Goal: Find specific fact: Find contact information

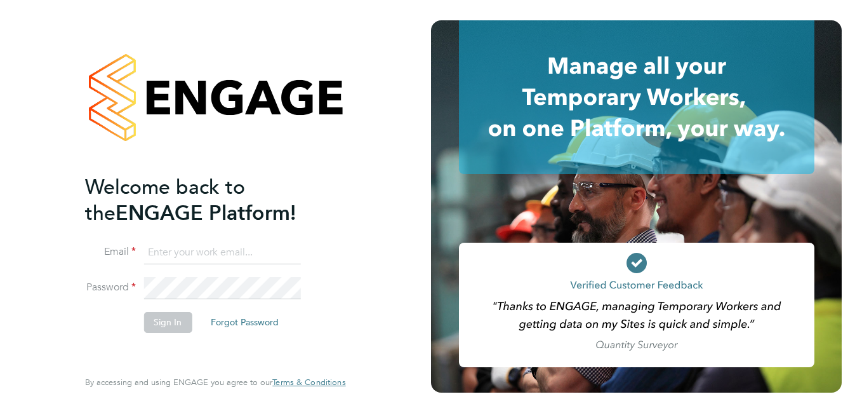
click at [278, 250] on input at bounding box center [222, 252] width 157 height 23
type input "[PERSON_NAME][EMAIL_ADDRESS][PERSON_NAME][DOMAIN_NAME]"
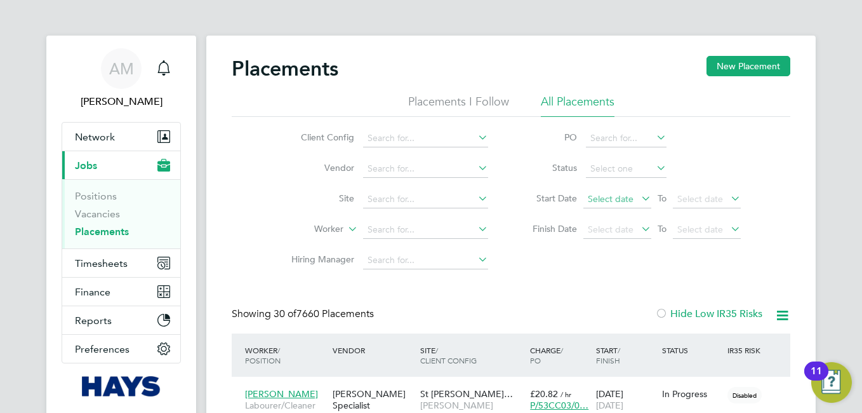
click at [633, 199] on span "Select date" at bounding box center [618, 199] width 68 height 17
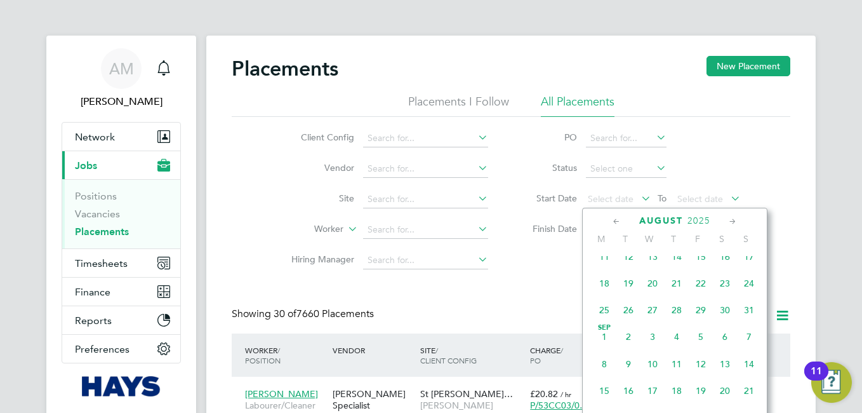
click at [601, 343] on span "Sep 1" at bounding box center [605, 337] width 24 height 24
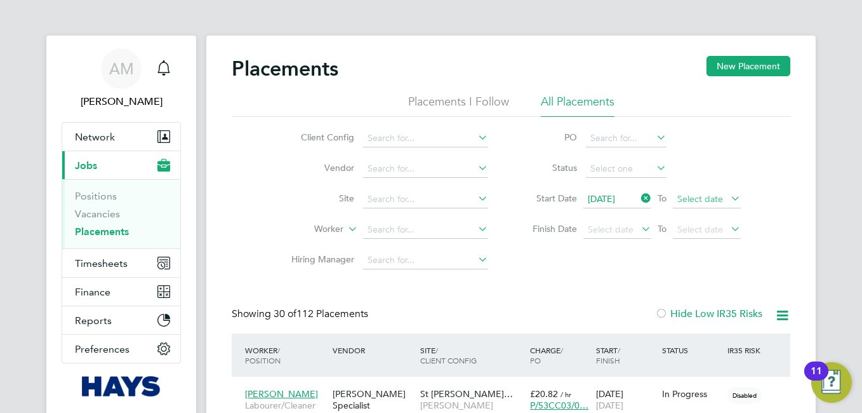
click at [720, 199] on span "Select date" at bounding box center [701, 198] width 46 height 11
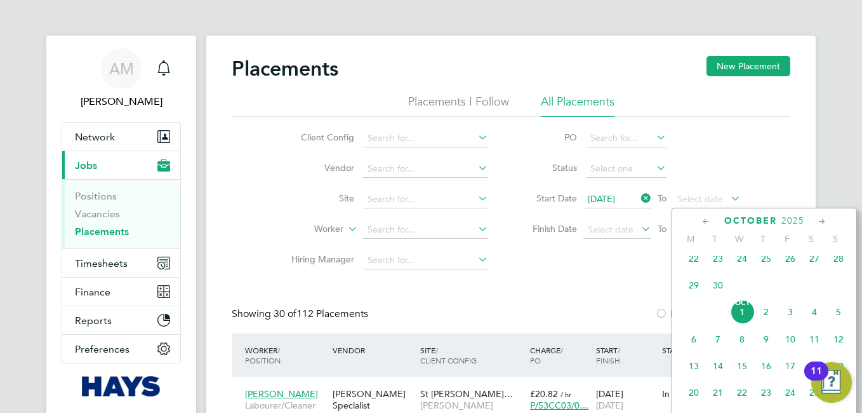
click at [716, 292] on span "30" at bounding box center [718, 285] width 24 height 24
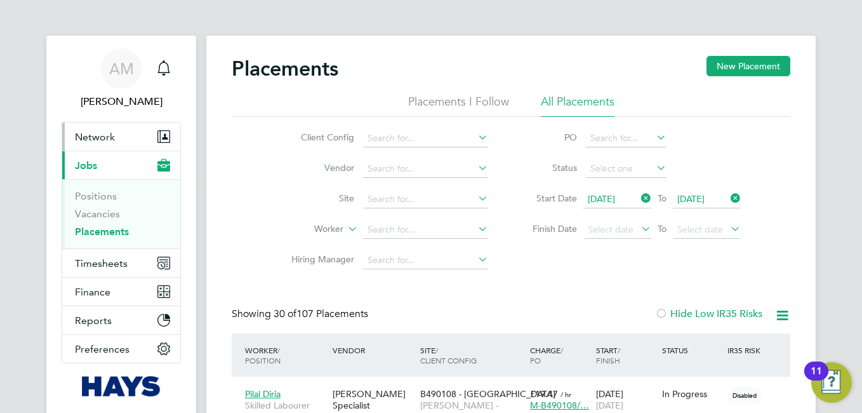
click at [97, 140] on span "Network" at bounding box center [95, 137] width 40 height 12
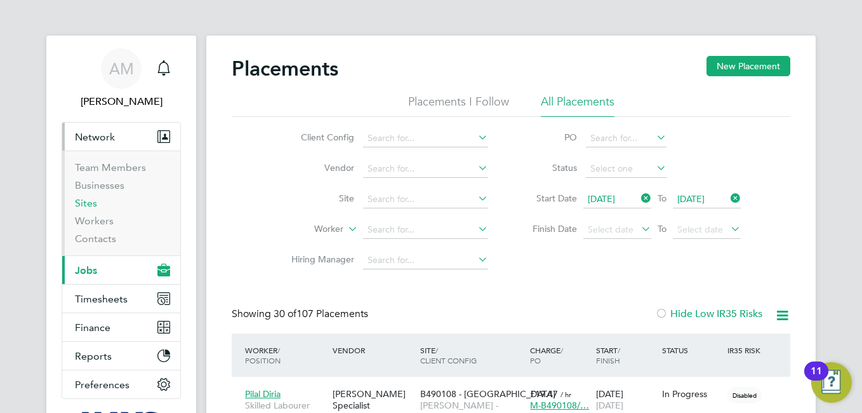
click at [91, 207] on link "Sites" at bounding box center [86, 203] width 22 height 12
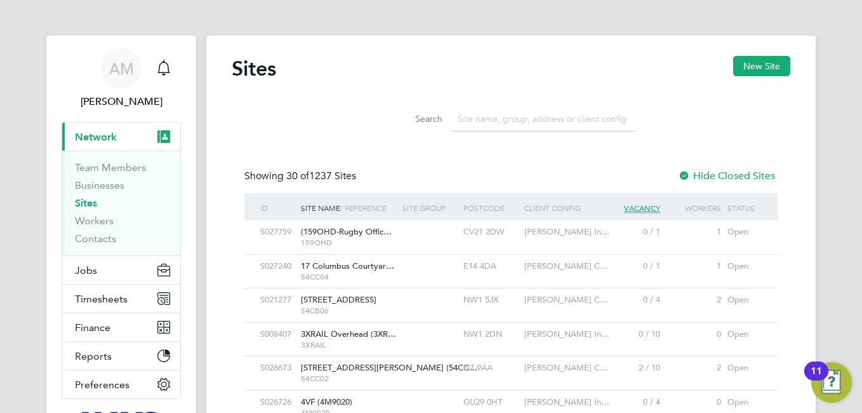
click at [508, 119] on input at bounding box center [544, 119] width 185 height 25
paste input "N470231 - Whalley, Clitheroe"
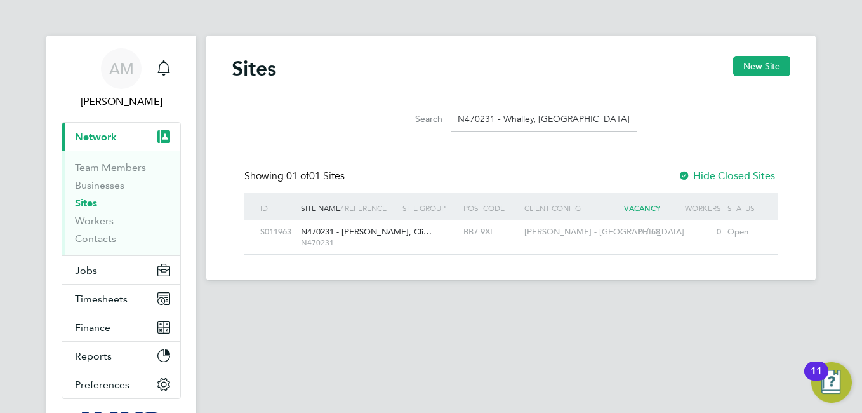
click at [480, 229] on div "BB7 9XL" at bounding box center [490, 231] width 61 height 23
click at [572, 117] on input "N470231 - Whalley, Clitheroe" at bounding box center [544, 119] width 185 height 25
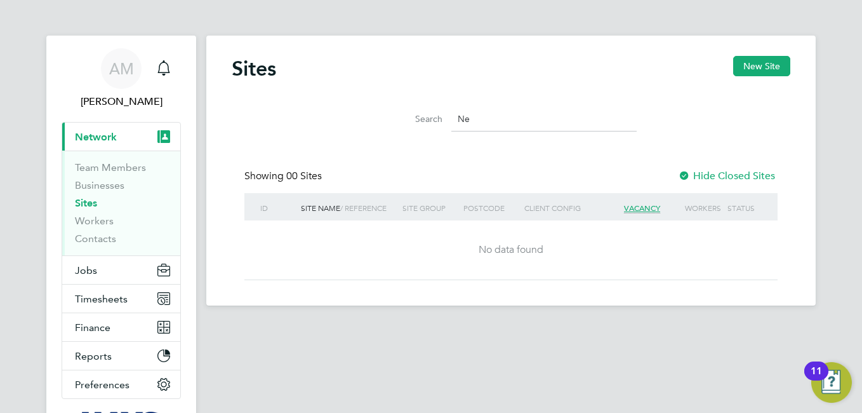
type input "e"
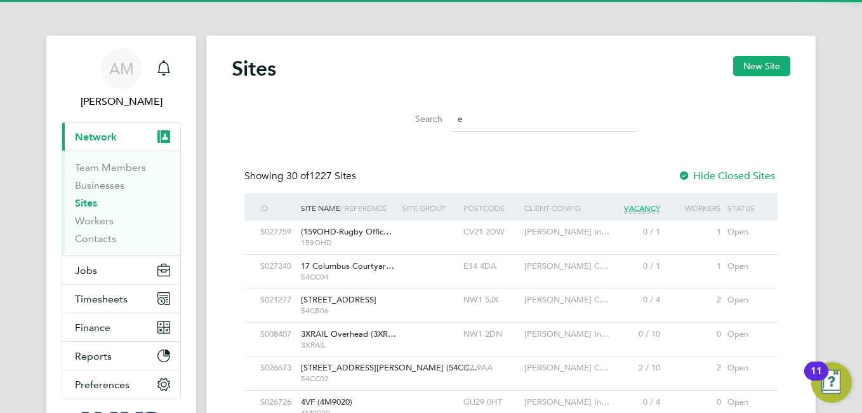
scroll to position [24, 62]
paste input "N470228 - Foxfield"
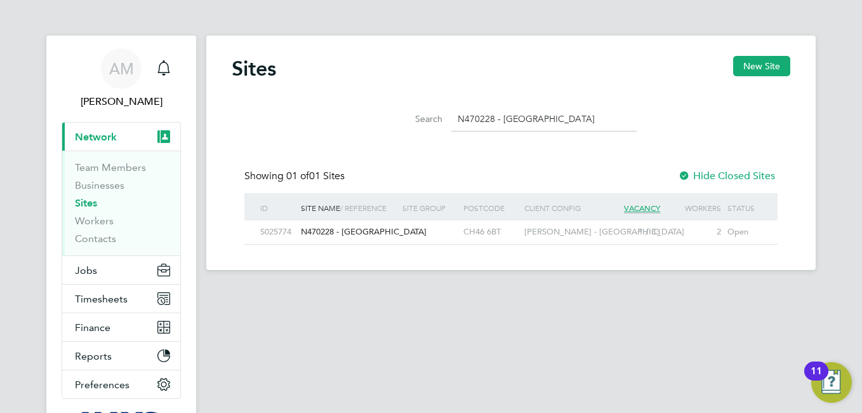
click at [283, 231] on div "S025774" at bounding box center [277, 231] width 41 height 23
click at [554, 117] on input "N470228 - Foxfield" at bounding box center [544, 119] width 185 height 25
type input "N"
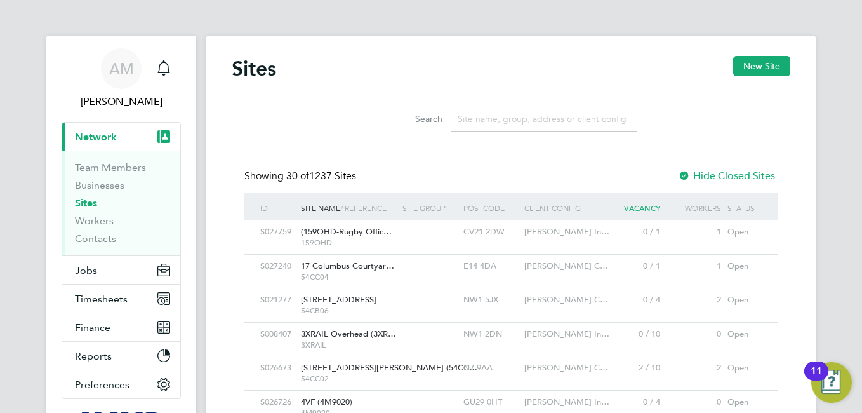
scroll to position [34, 102]
paste input "N470252 - [PERSON_NAME]"
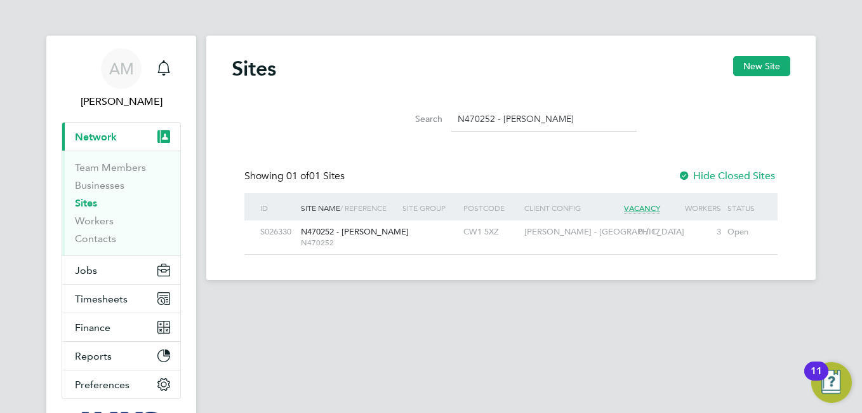
type input "N470252 - [PERSON_NAME]"
click at [278, 233] on div "S026330" at bounding box center [277, 231] width 41 height 23
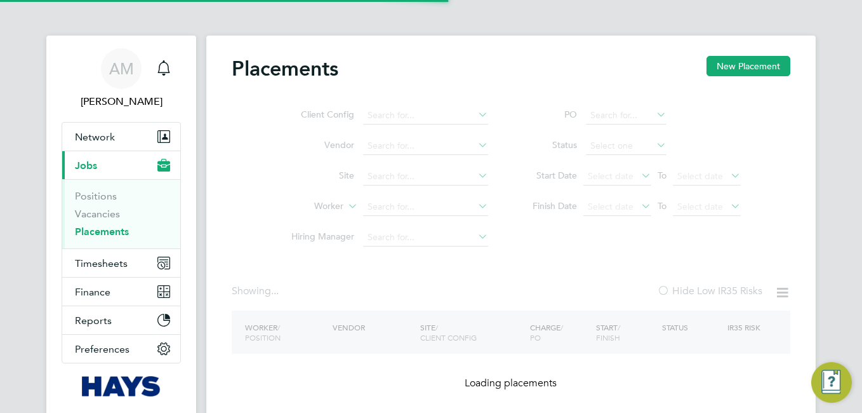
type input "N470231 - Whalley, [GEOGRAPHIC_DATA]"
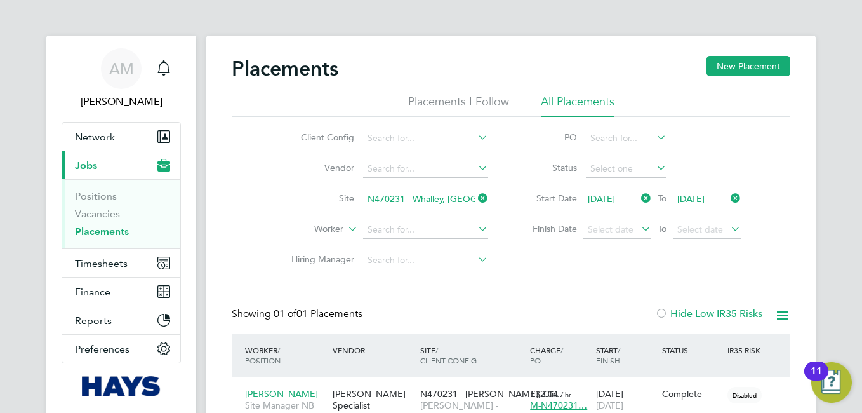
scroll to position [12, 60]
click at [476, 197] on icon at bounding box center [476, 198] width 0 height 18
click at [401, 194] on input at bounding box center [425, 200] width 125 height 18
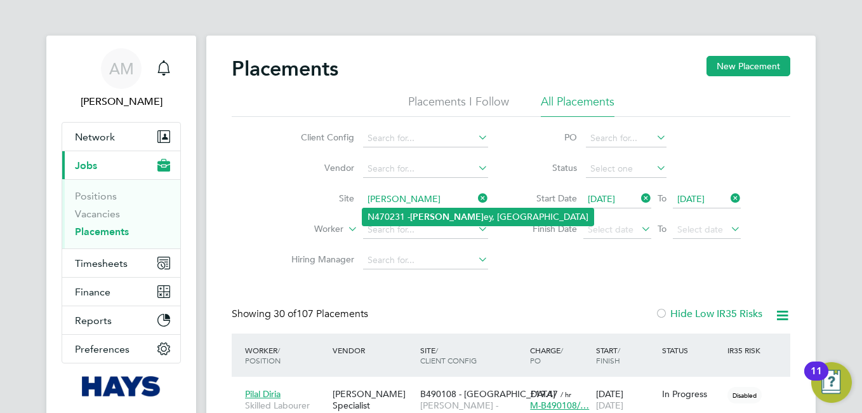
click at [417, 211] on b "Whall" at bounding box center [447, 216] width 74 height 11
type input "N470231 - Whalley, Clitheroe"
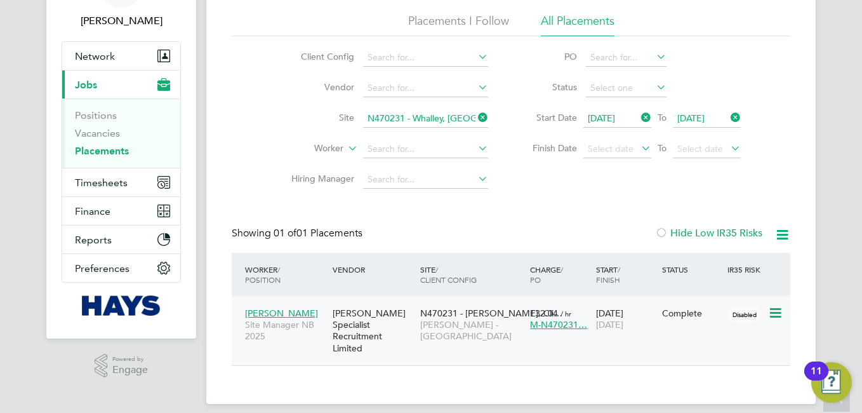
click at [271, 307] on span "Ian Wallis" at bounding box center [281, 312] width 73 height 11
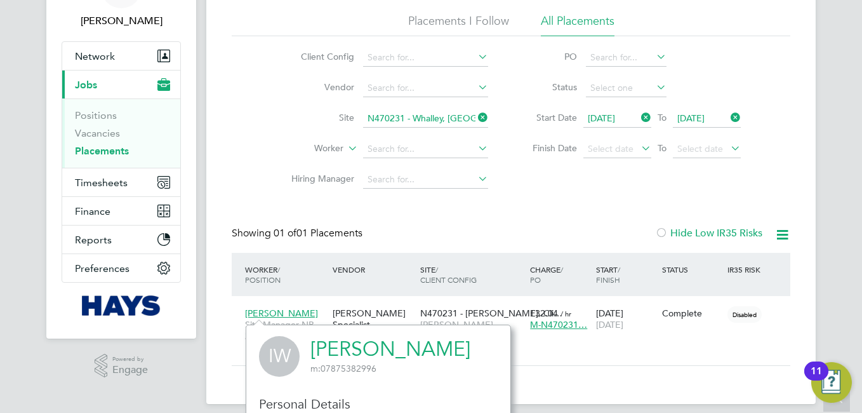
click at [780, 236] on icon at bounding box center [783, 235] width 16 height 16
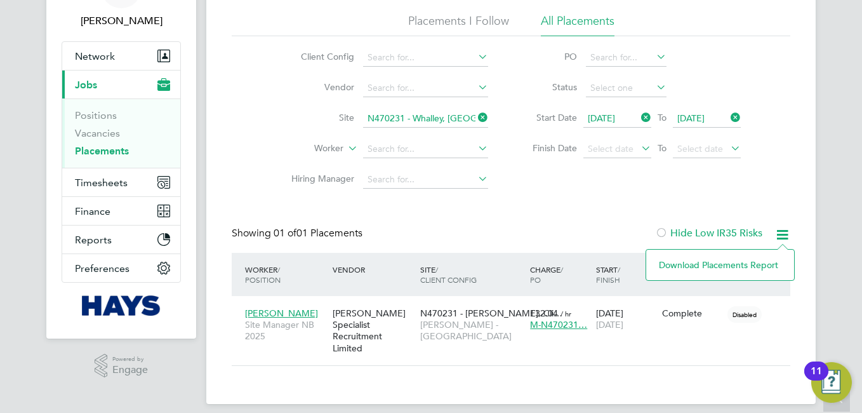
click at [709, 270] on li "Download Placements Report" at bounding box center [720, 265] width 135 height 18
click at [476, 114] on icon at bounding box center [476, 118] width 0 height 18
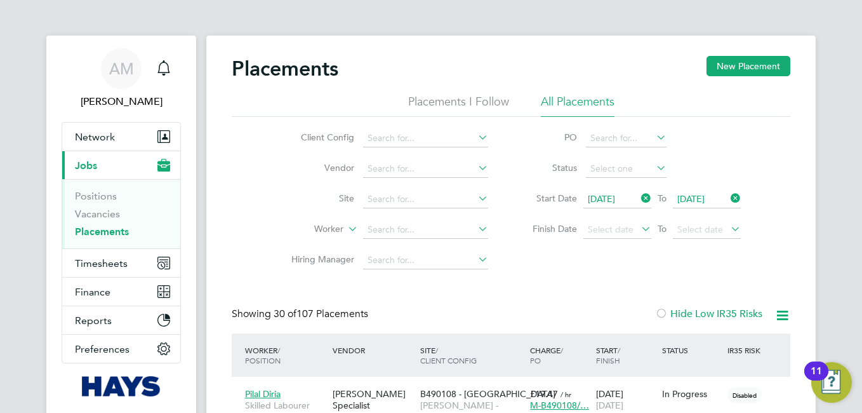
scroll to position [48, 111]
click at [393, 196] on input at bounding box center [425, 200] width 125 height 18
type input "foxfiled"
click at [406, 201] on input at bounding box center [425, 200] width 125 height 18
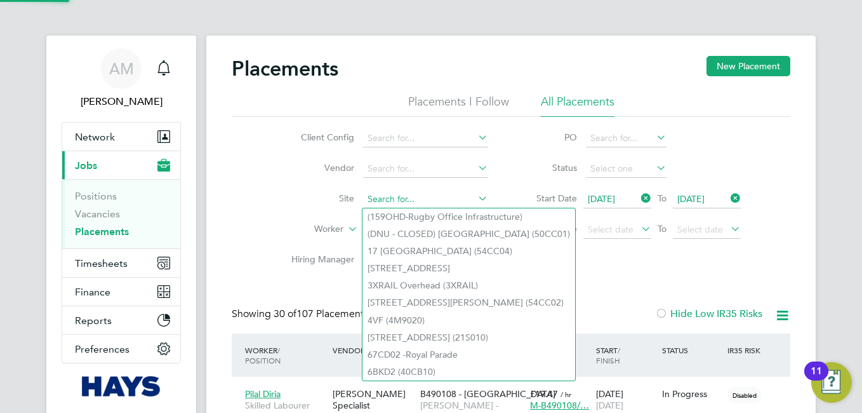
paste input "Foxfield"
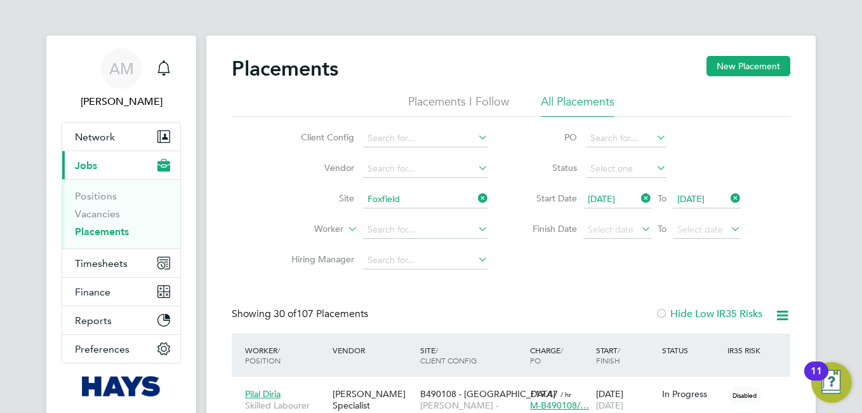
click at [403, 214] on li "N470228 - Foxfield" at bounding box center [426, 216] width 126 height 17
type input "N470228 - Foxfield"
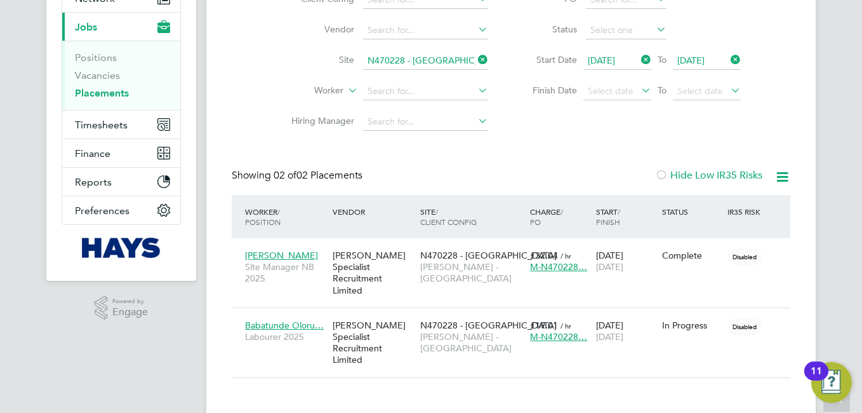
click at [784, 175] on icon at bounding box center [783, 177] width 16 height 16
click at [728, 205] on li "Download Placements Report" at bounding box center [720, 207] width 135 height 18
click at [476, 60] on icon at bounding box center [476, 60] width 0 height 18
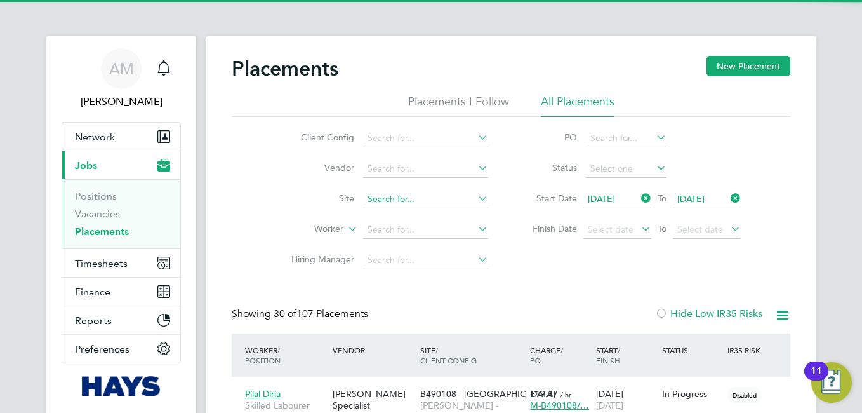
scroll to position [48, 111]
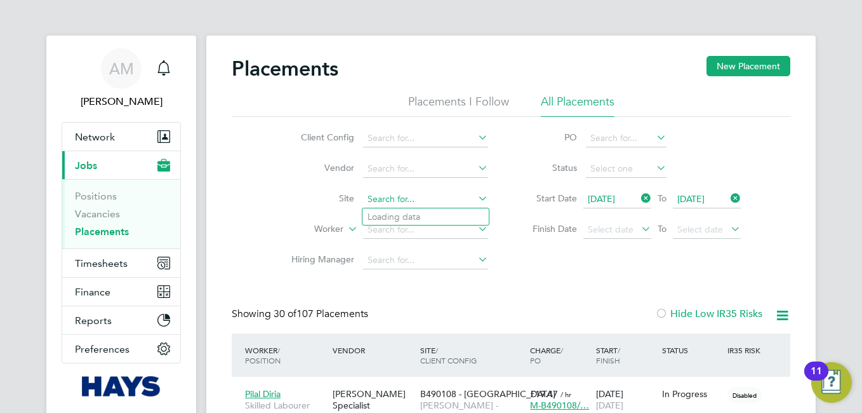
click at [403, 194] on input at bounding box center [425, 200] width 125 height 18
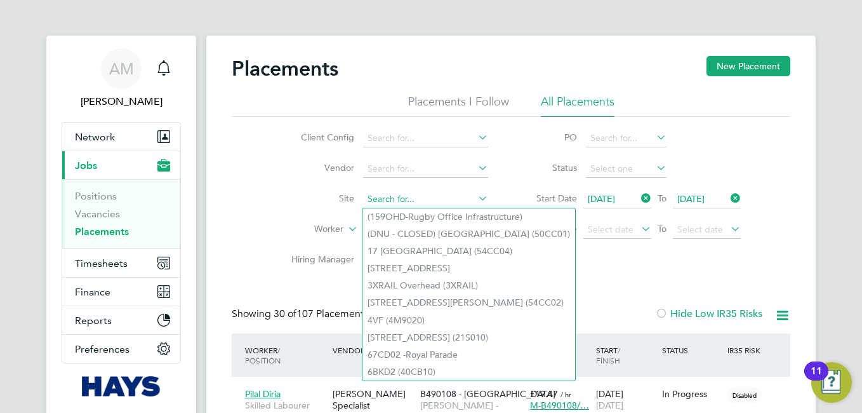
paste input "Basfor"
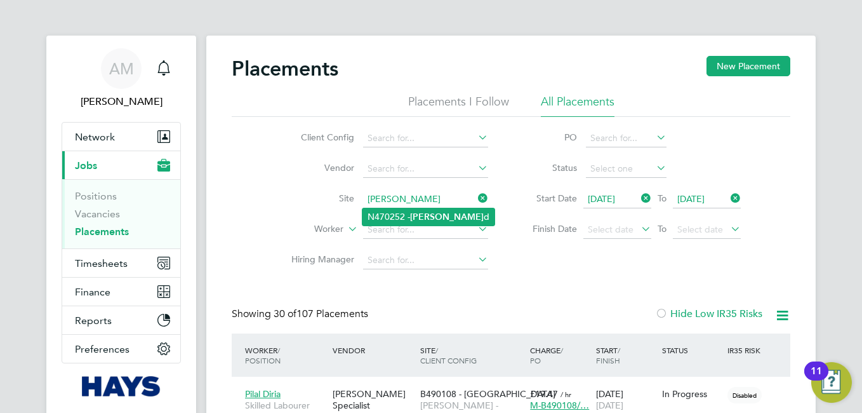
click at [429, 218] on b "Basfor" at bounding box center [447, 216] width 74 height 11
type input "N470252 - [PERSON_NAME]"
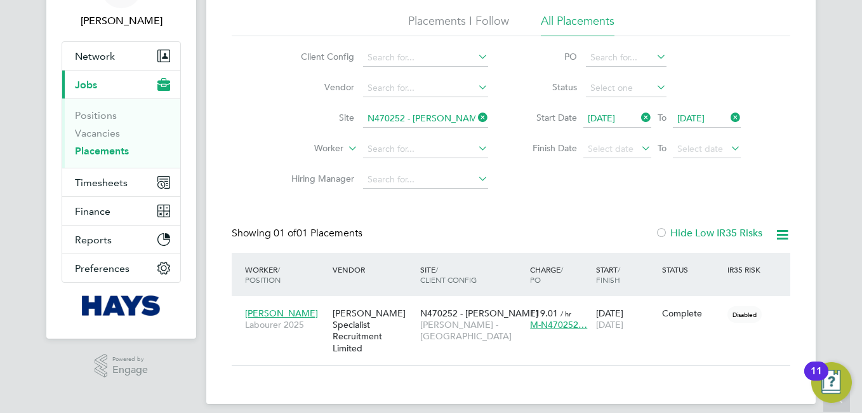
click at [782, 232] on icon at bounding box center [783, 235] width 16 height 16
click at [683, 265] on li "Download Placements Report" at bounding box center [720, 265] width 135 height 18
click at [476, 119] on icon at bounding box center [476, 118] width 0 height 18
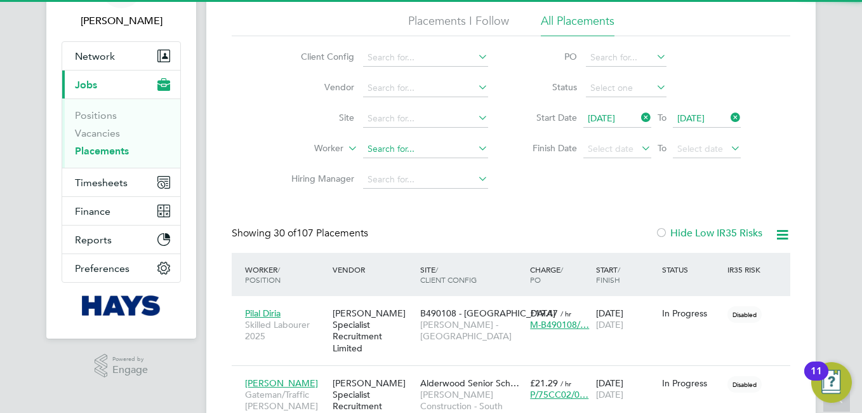
scroll to position [48, 111]
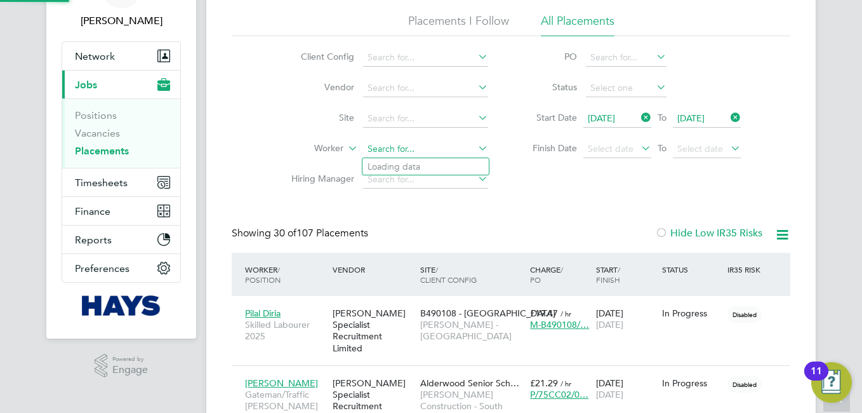
click at [388, 148] on input at bounding box center [425, 149] width 125 height 18
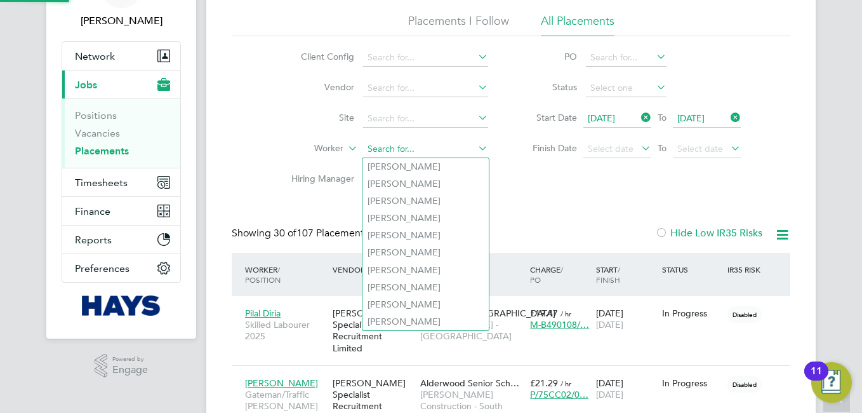
paste input "Ian Wallis"
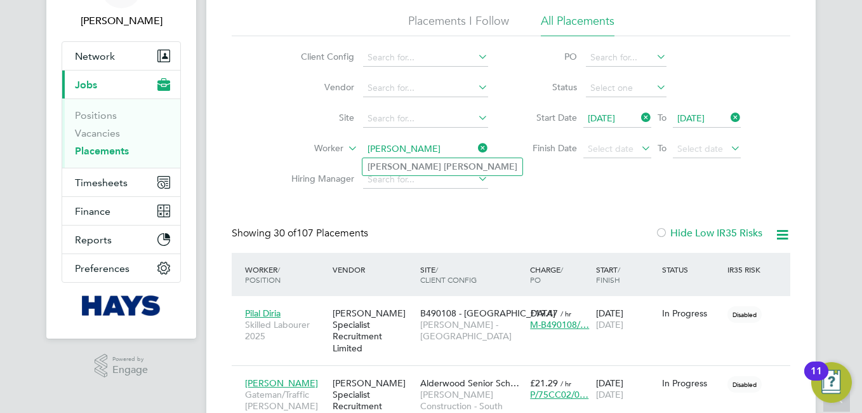
type input "Ian Wallis"
click at [412, 168] on li "Ian Wallis" at bounding box center [443, 166] width 160 height 17
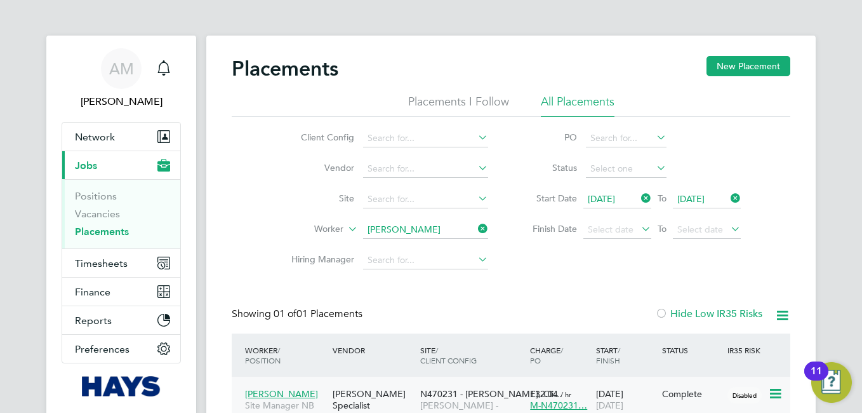
click at [267, 394] on span "Ian Wallis" at bounding box center [281, 393] width 73 height 11
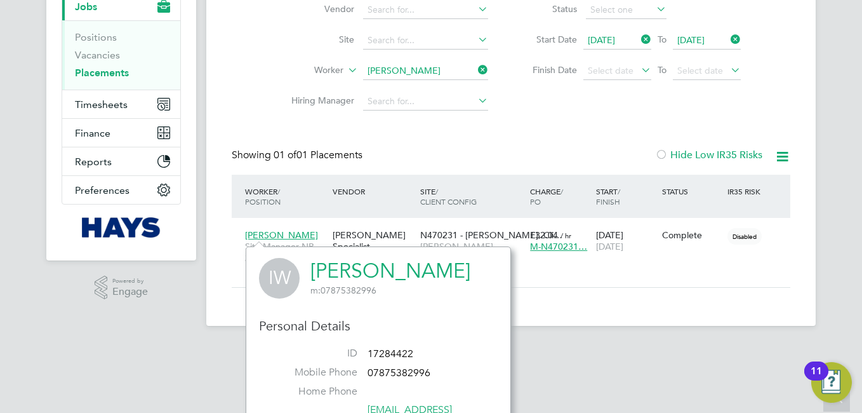
click at [404, 350] on span "17284422" at bounding box center [391, 353] width 46 height 13
copy ul "17284422 Mobile Phone"
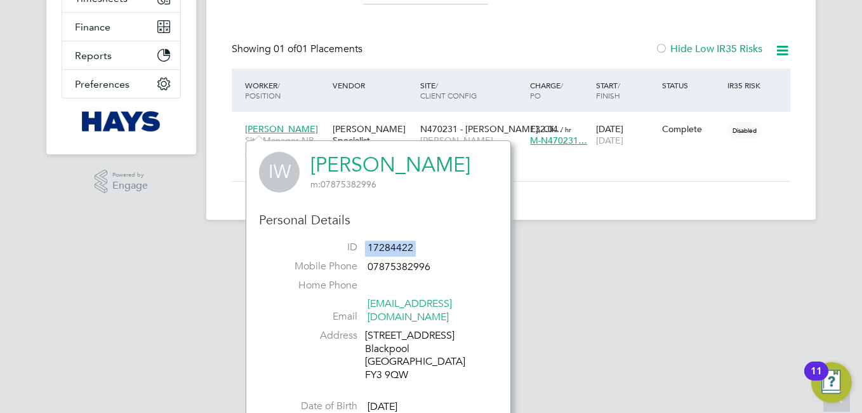
scroll to position [53, 0]
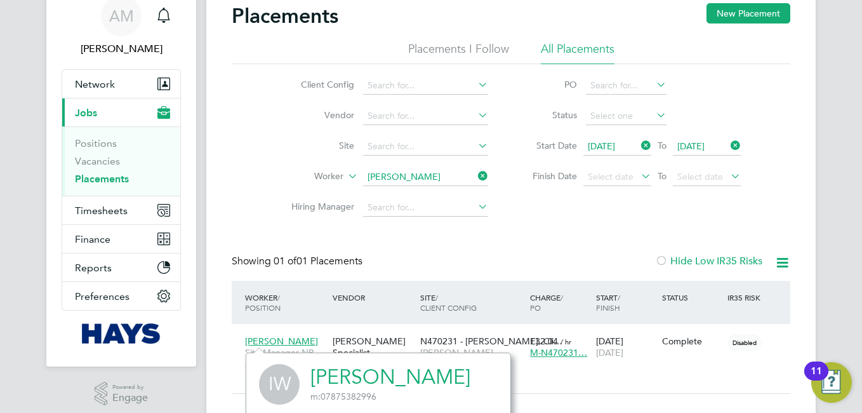
click at [476, 174] on icon at bounding box center [476, 176] width 0 height 18
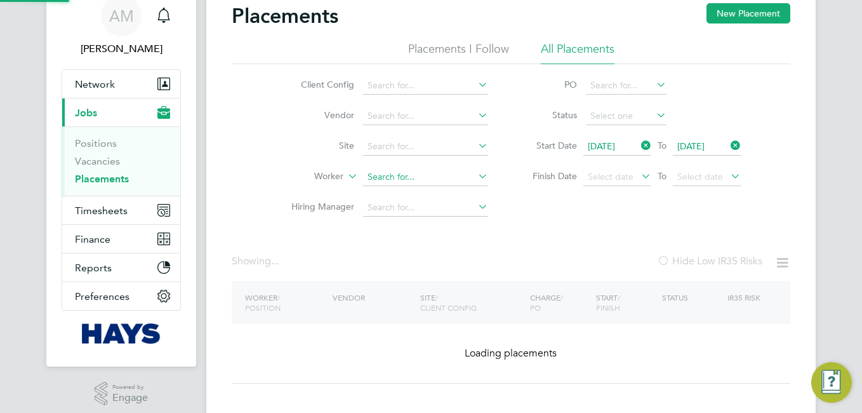
click at [463, 171] on input at bounding box center [425, 177] width 125 height 18
paste input "Babatunde Olorundajo"
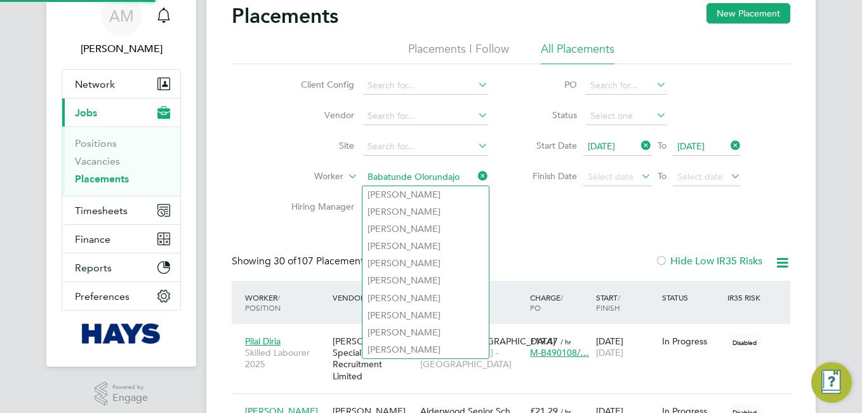
scroll to position [48, 111]
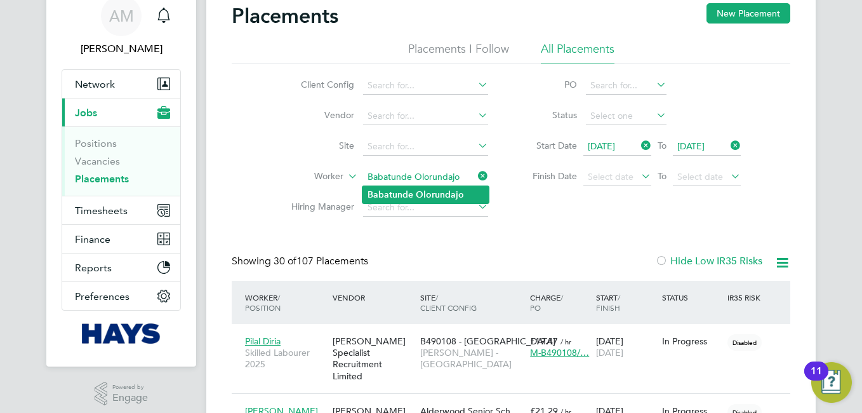
type input "Babatunde Olorundajo"
click at [427, 197] on b "Olorundajo" at bounding box center [440, 194] width 48 height 11
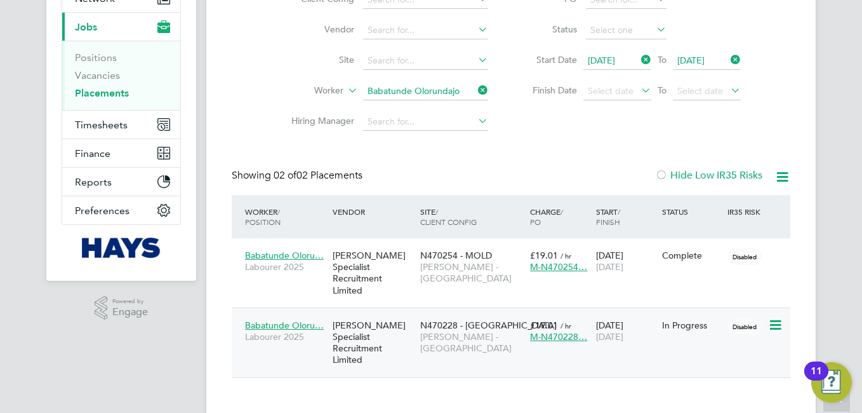
click at [315, 319] on span "Babatunde Oloru…" at bounding box center [284, 324] width 79 height 11
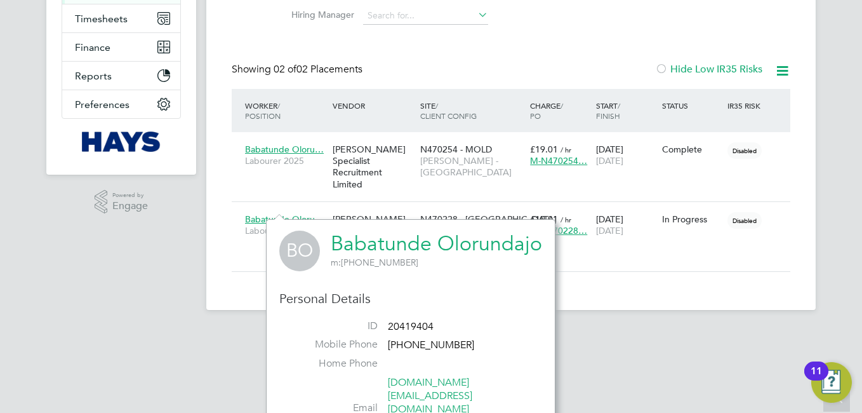
click at [403, 320] on span "20419404" at bounding box center [411, 326] width 46 height 13
copy ul "20419404 Mobile Phone"
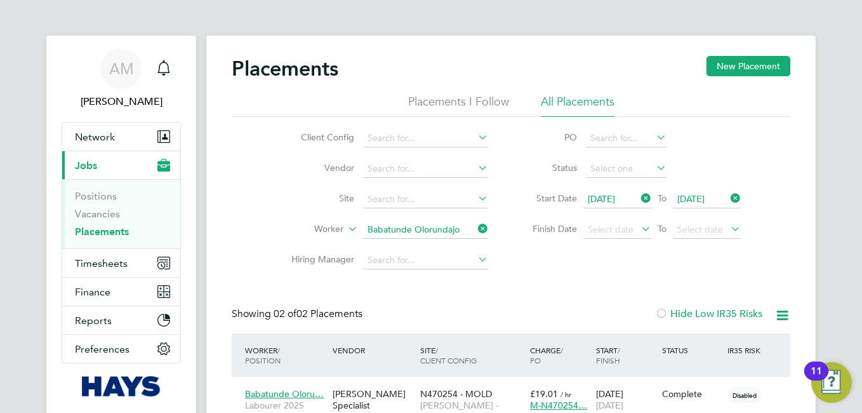
click at [476, 227] on icon at bounding box center [476, 229] width 0 height 18
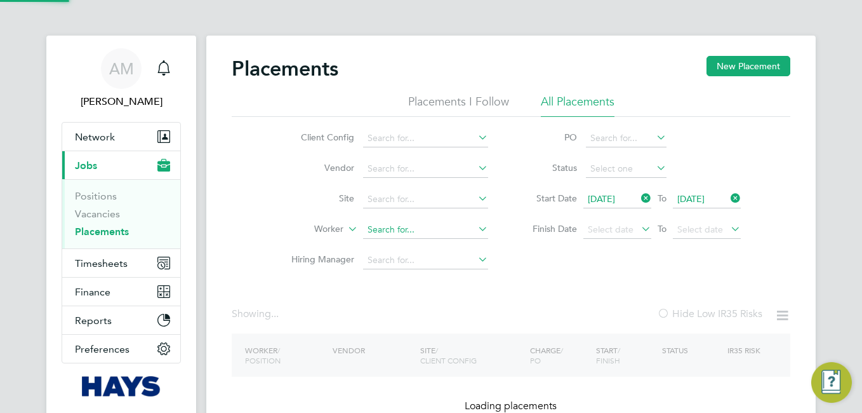
click at [442, 229] on input at bounding box center [425, 230] width 125 height 18
paste input "James Sandys"
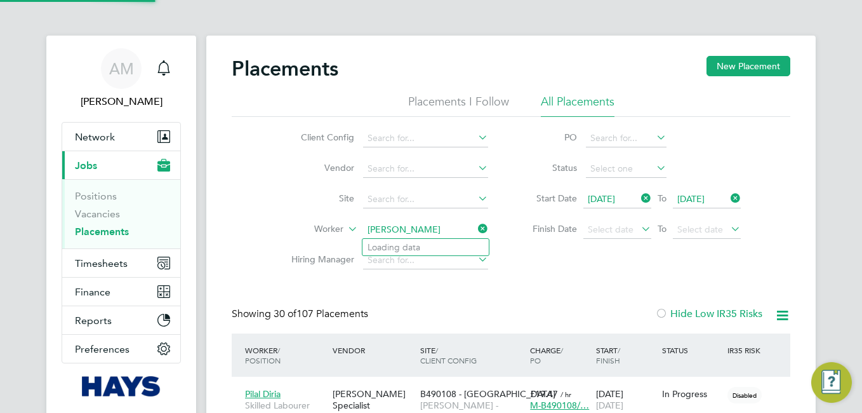
scroll to position [48, 111]
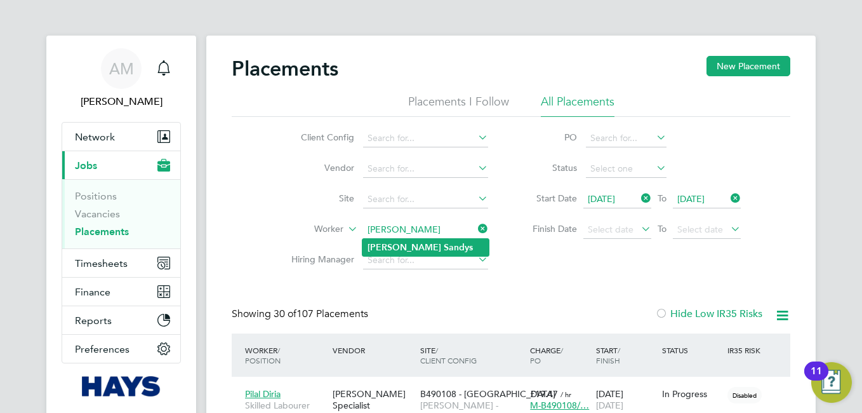
type input "James Sandys"
click at [417, 252] on li "James Sandys" at bounding box center [426, 247] width 126 height 17
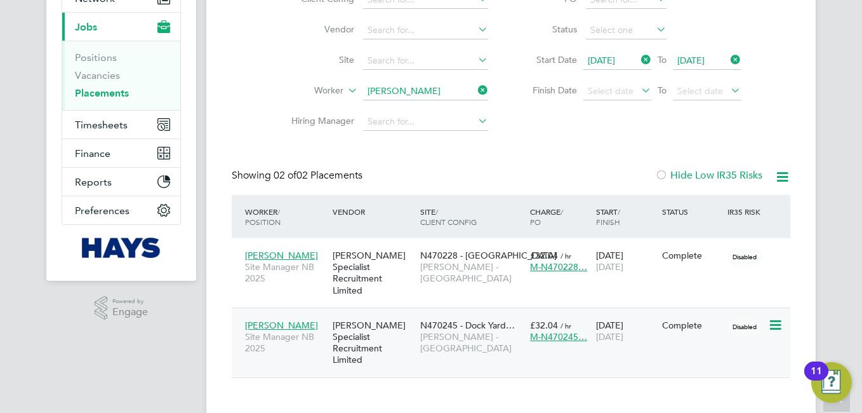
click at [304, 314] on div "James Sandys Site Manager NB 2025" at bounding box center [286, 337] width 88 height 48
click at [290, 255] on span "James Sandys" at bounding box center [281, 255] width 73 height 11
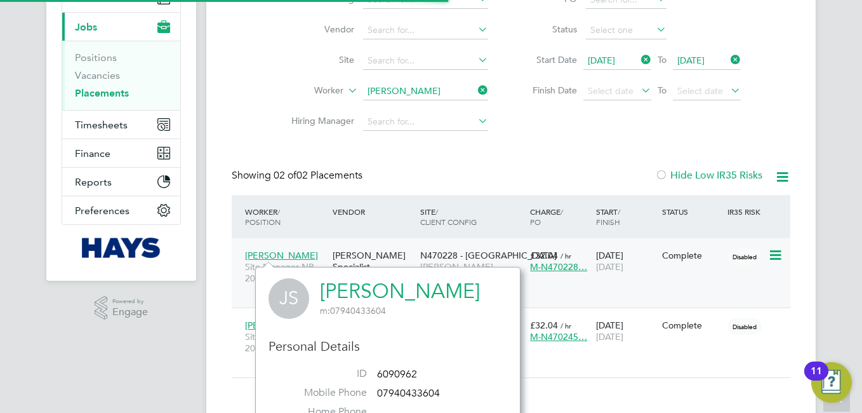
scroll to position [347, 265]
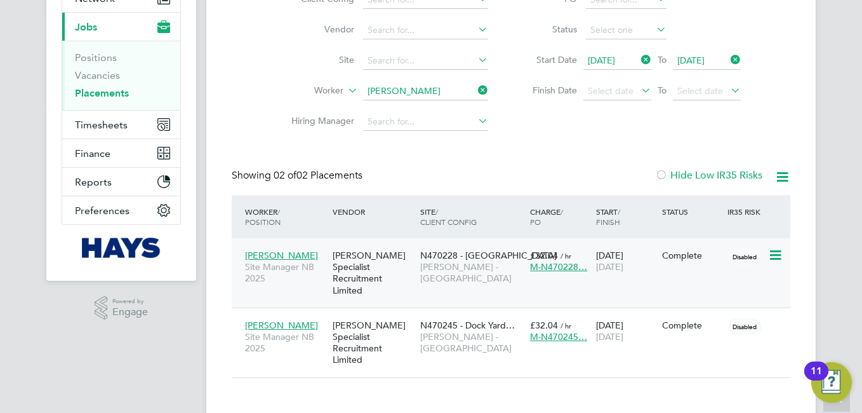
click at [275, 253] on span "James Sandys" at bounding box center [281, 255] width 73 height 11
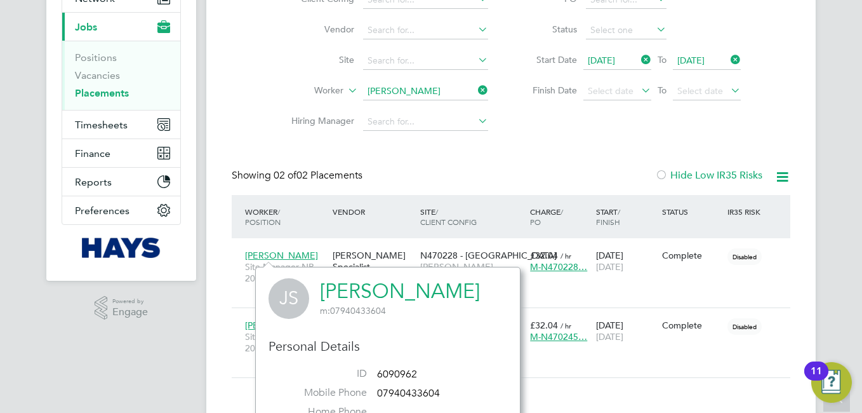
click at [416, 374] on span "6090962" at bounding box center [397, 374] width 40 height 13
copy ul "6090962 Mobile Phone"
click at [476, 92] on icon at bounding box center [476, 90] width 0 height 18
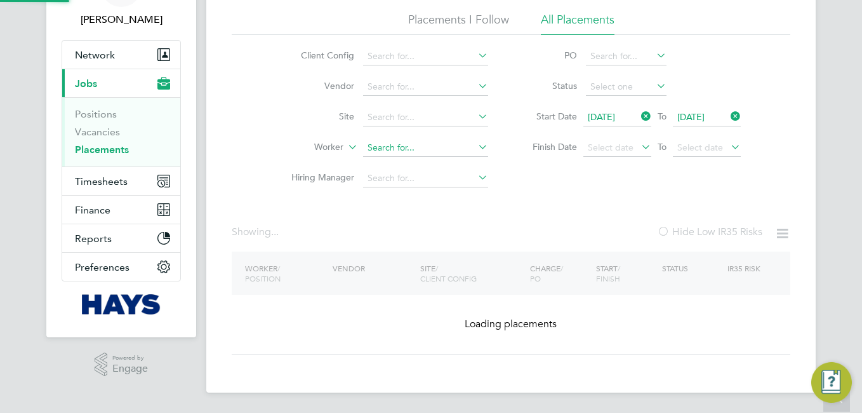
click at [447, 139] on input at bounding box center [425, 148] width 125 height 18
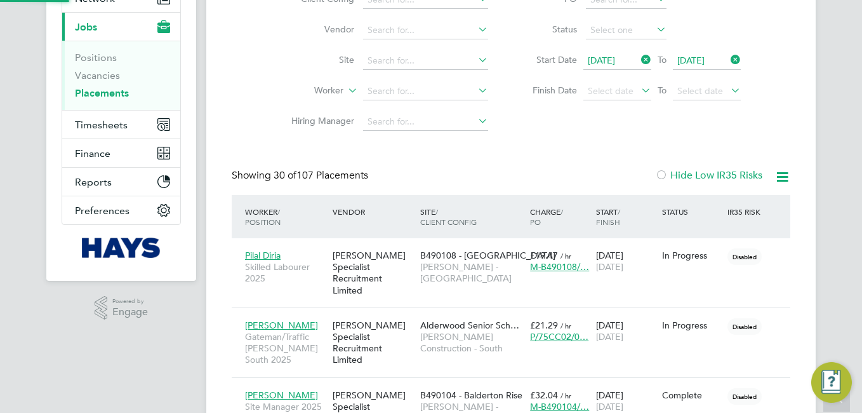
scroll to position [6, 6]
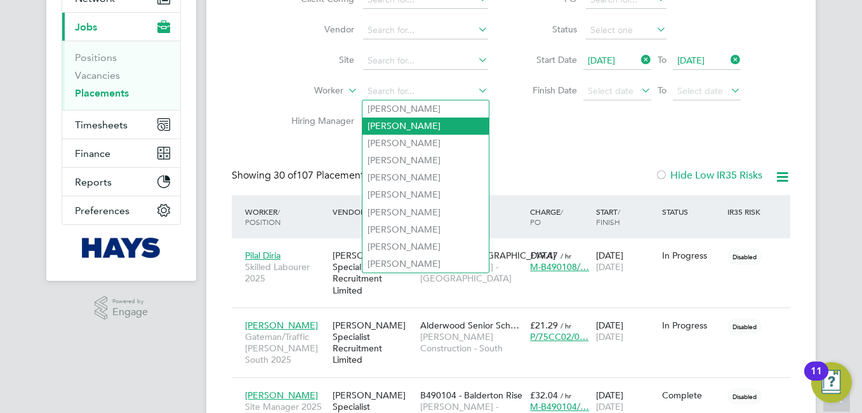
click at [424, 119] on li "Paul Walters" at bounding box center [426, 125] width 126 height 17
type input "Paul Walters"
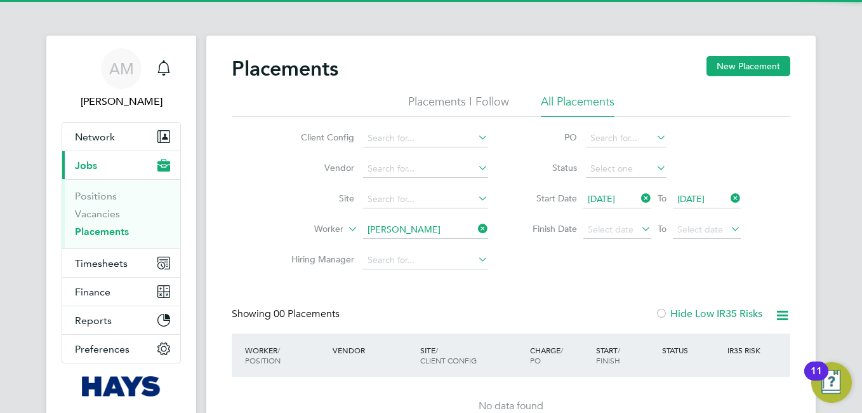
click at [418, 90] on div "Placements New Placement" at bounding box center [511, 75] width 559 height 38
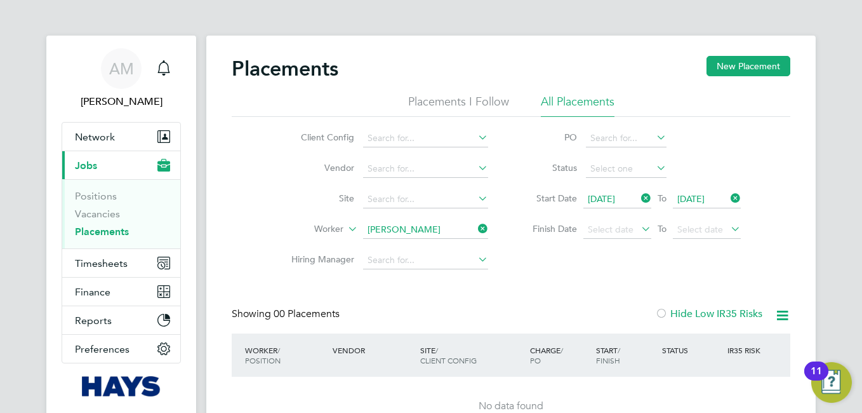
drag, startPoint x: 403, startPoint y: 185, endPoint x: 403, endPoint y: 192, distance: 7.0
click at [403, 186] on li "Site" at bounding box center [384, 199] width 239 height 30
drag, startPoint x: 483, startPoint y: 227, endPoint x: 465, endPoint y: 227, distance: 17.8
click at [476, 227] on icon at bounding box center [476, 229] width 0 height 18
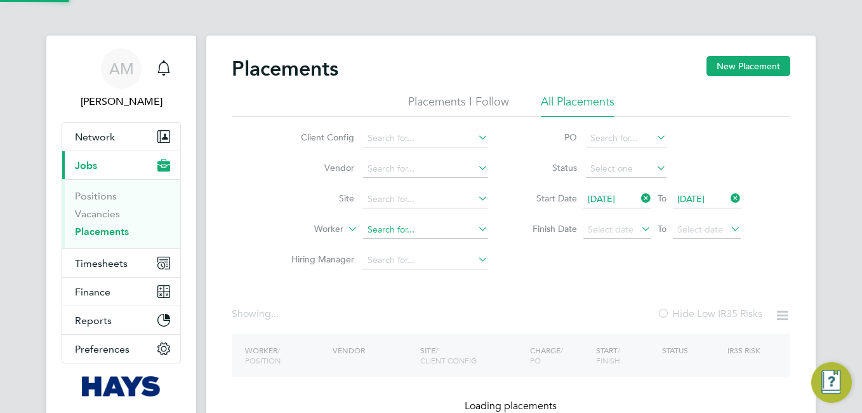
click at [457, 227] on input at bounding box center [425, 230] width 125 height 18
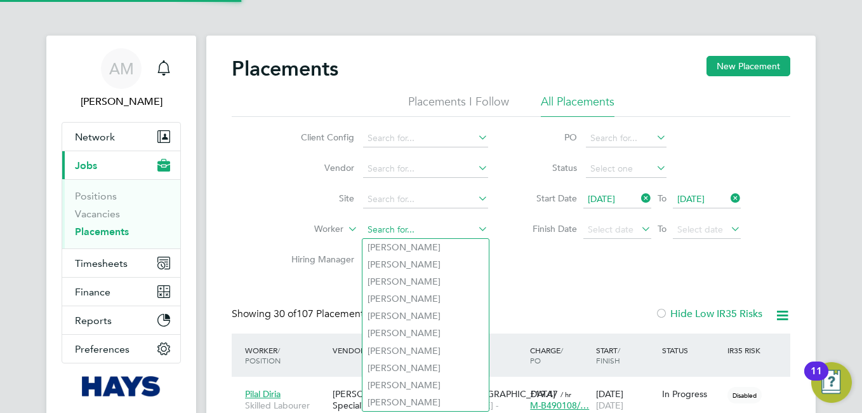
paste input "Phillip Mclatchy"
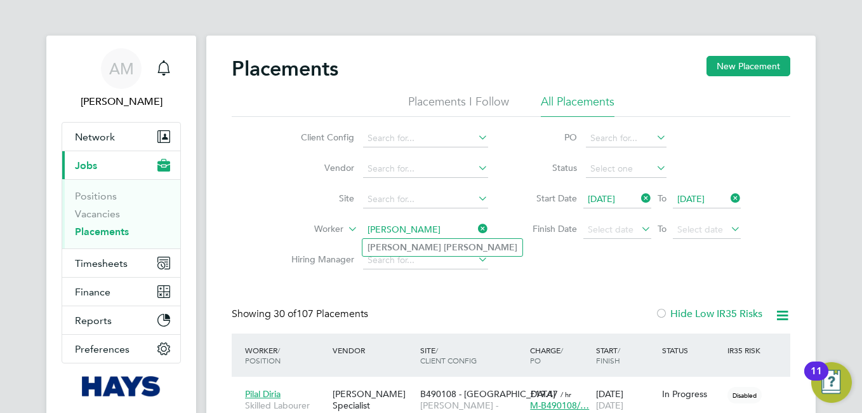
type input "Phillip Mclatchy"
click at [433, 251] on li "Phillip Mclatchy" at bounding box center [443, 247] width 160 height 17
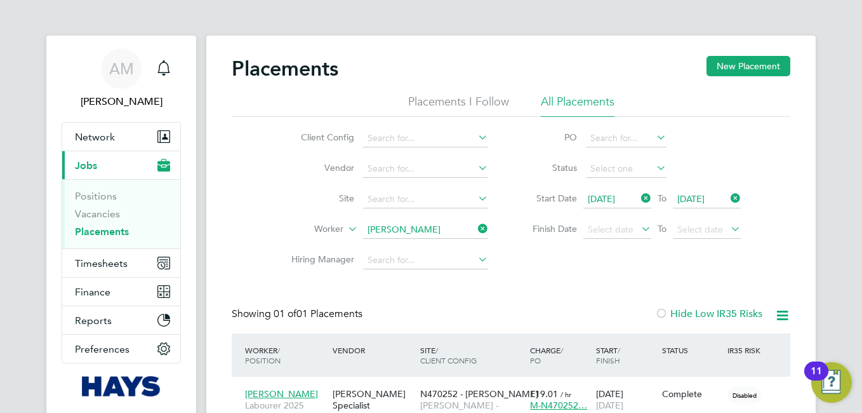
click at [798, 234] on div "Placements New Placement Placements I Follow All Placements Client Config Vendo…" at bounding box center [511, 260] width 610 height 449
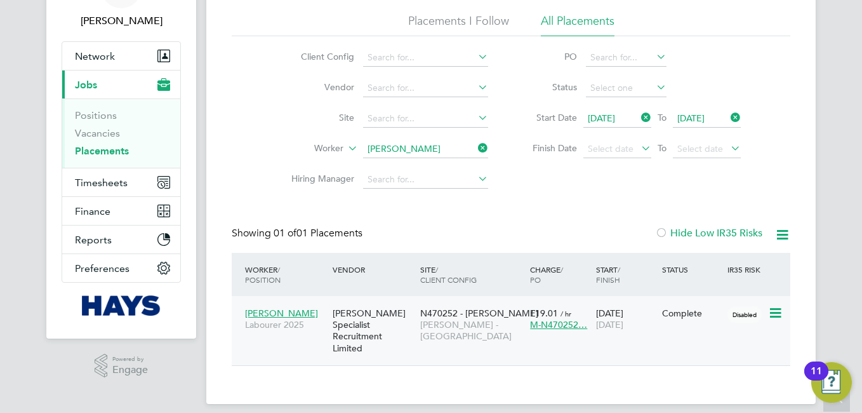
click at [297, 314] on span "Phillip Mclatchy" at bounding box center [281, 312] width 73 height 11
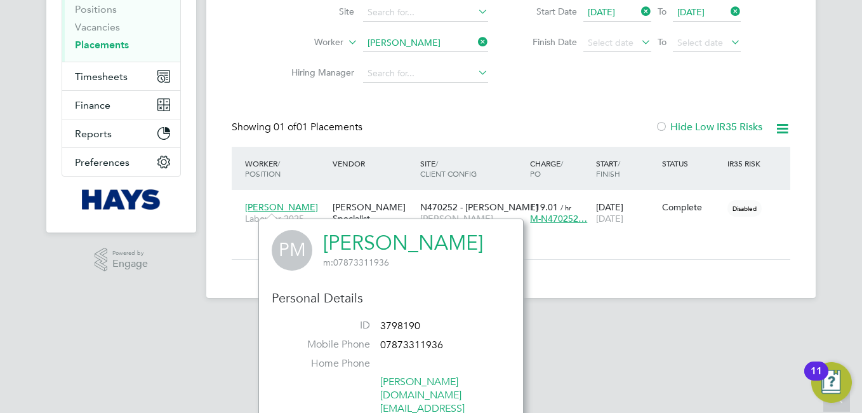
click at [404, 325] on span "3798190" at bounding box center [400, 325] width 40 height 13
copy ul "3798190 Mobile Phone"
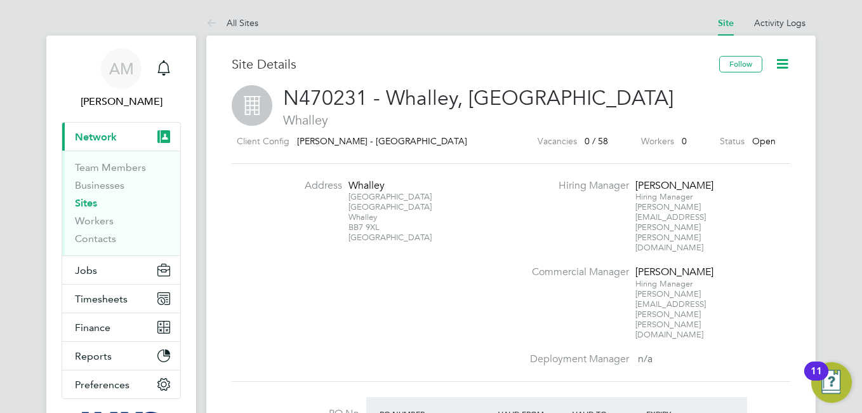
drag, startPoint x: 385, startPoint y: 231, endPoint x: 347, endPoint y: 225, distance: 38.4
click at [347, 225] on li "Address Whalley Springwood Drive Clitheroe Road Whalley BB7 9XL United Kingdom" at bounding box center [397, 217] width 250 height 77
drag, startPoint x: 347, startPoint y: 225, endPoint x: 424, endPoint y: 246, distance: 80.3
click at [424, 246] on li "Address Whalley Springwood Drive Clitheroe Road Whalley BB7 9XL United Kingdom" at bounding box center [397, 217] width 250 height 77
click at [370, 226] on div "Springwood Drive Clitheroe Road Whalley BB7 9XL United Kingdom" at bounding box center [388, 217] width 79 height 51
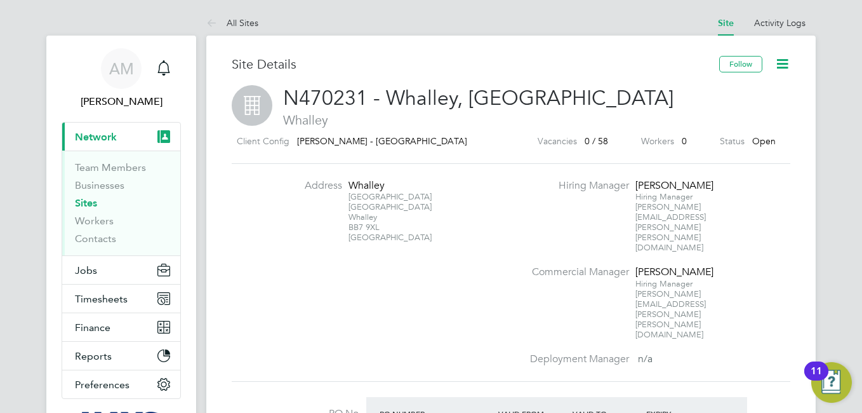
click at [370, 226] on div "Springwood Drive Clitheroe Road Whalley BB7 9XL United Kingdom" at bounding box center [388, 217] width 79 height 51
copy div "BB7 9XL"
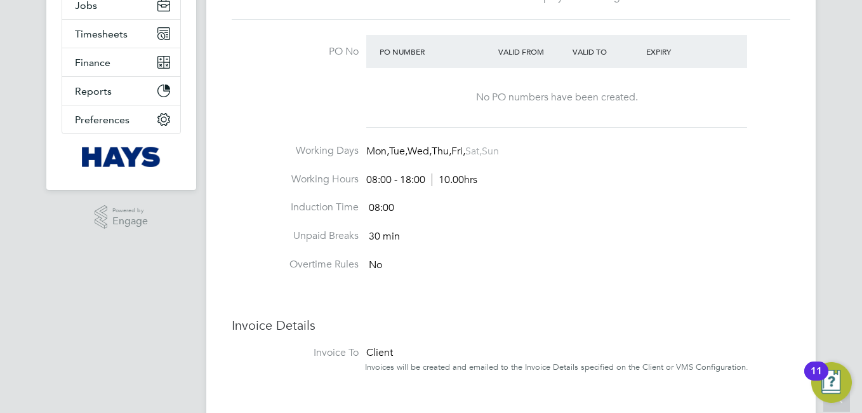
scroll to position [106, 0]
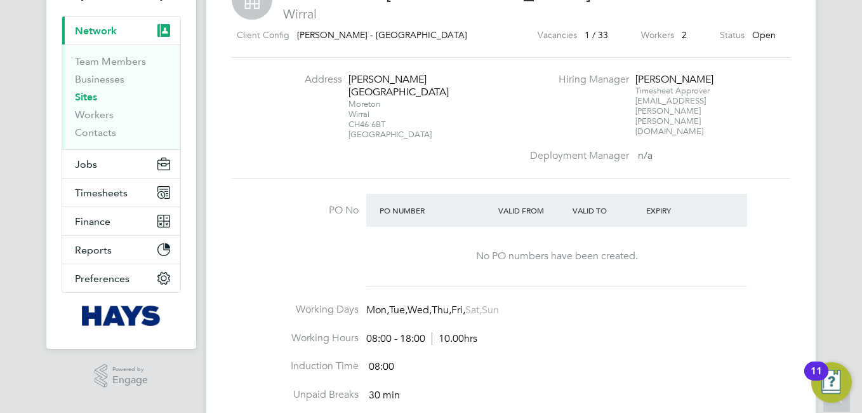
click at [387, 112] on div "[STREET_ADDRESS]" at bounding box center [388, 119] width 79 height 41
copy div "CH46 6BT"
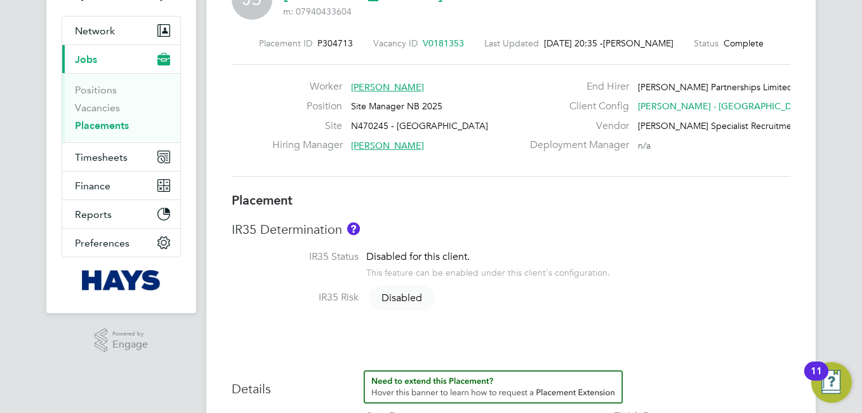
scroll to position [211, 0]
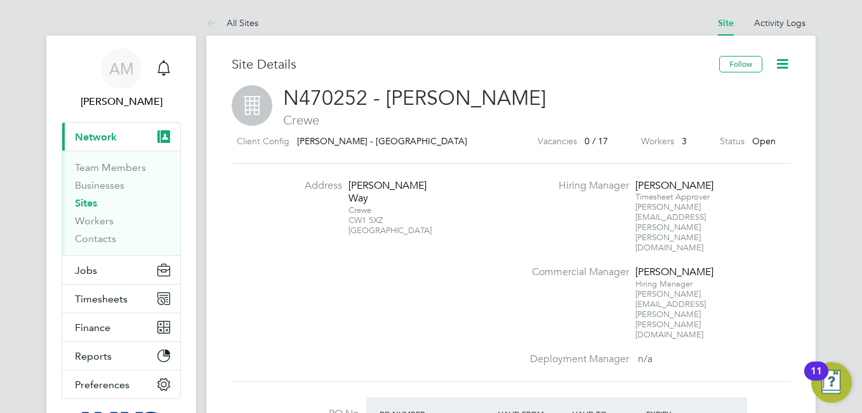
click at [388, 220] on div "Crewe CW1 5XZ [GEOGRAPHIC_DATA]" at bounding box center [388, 220] width 79 height 30
copy div "CW1 5XZ"
